Goal: Task Accomplishment & Management: Manage account settings

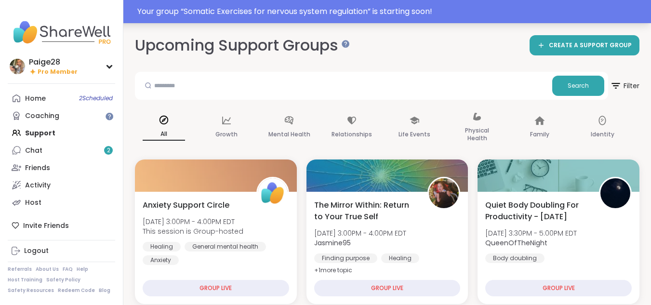
click at [399, 13] on div "Your group “ Somatic Exercises for nervous system regulation ” is starting soon!" at bounding box center [391, 12] width 508 height 12
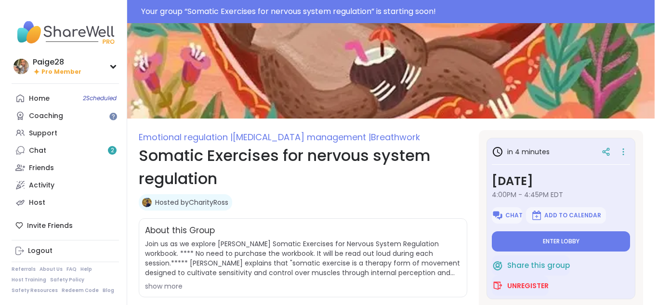
scroll to position [96, 0]
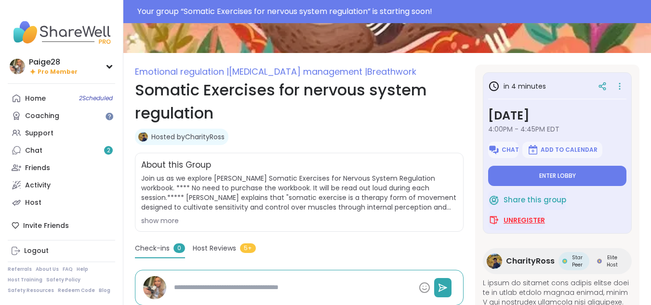
click at [512, 218] on span "Unregister" at bounding box center [524, 220] width 41 height 10
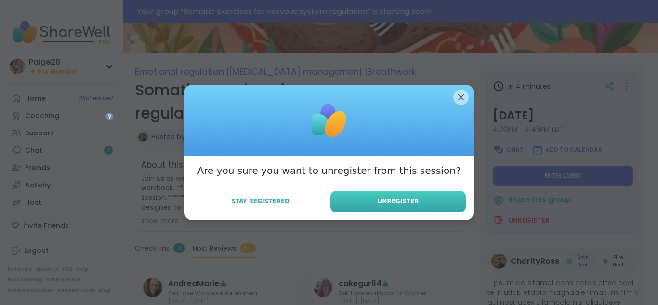
click at [376, 199] on button "Unregister" at bounding box center [398, 202] width 135 height 22
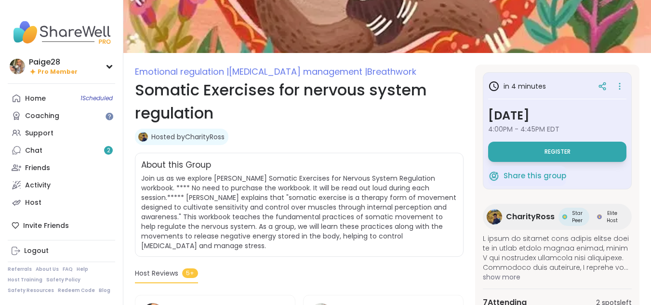
scroll to position [0, 0]
click at [67, 157] on link "Chat 2" at bounding box center [61, 150] width 107 height 17
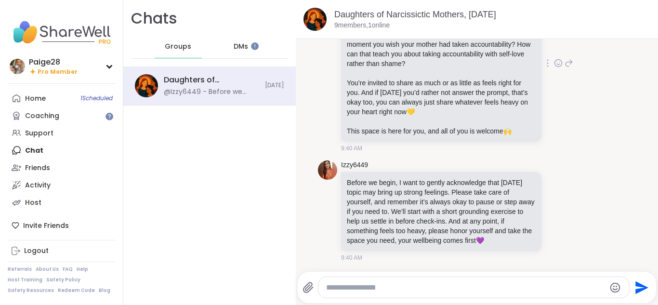
scroll to position [111, 0]
click at [414, 17] on link "Daughters of Narcissictic Mothers, Oct 06" at bounding box center [415, 15] width 162 height 10
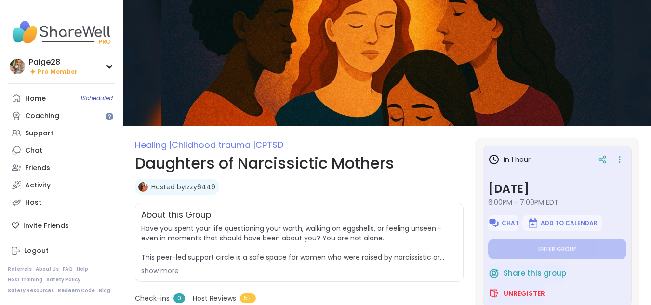
type textarea "*"
